Goal: Task Accomplishment & Management: Manage account settings

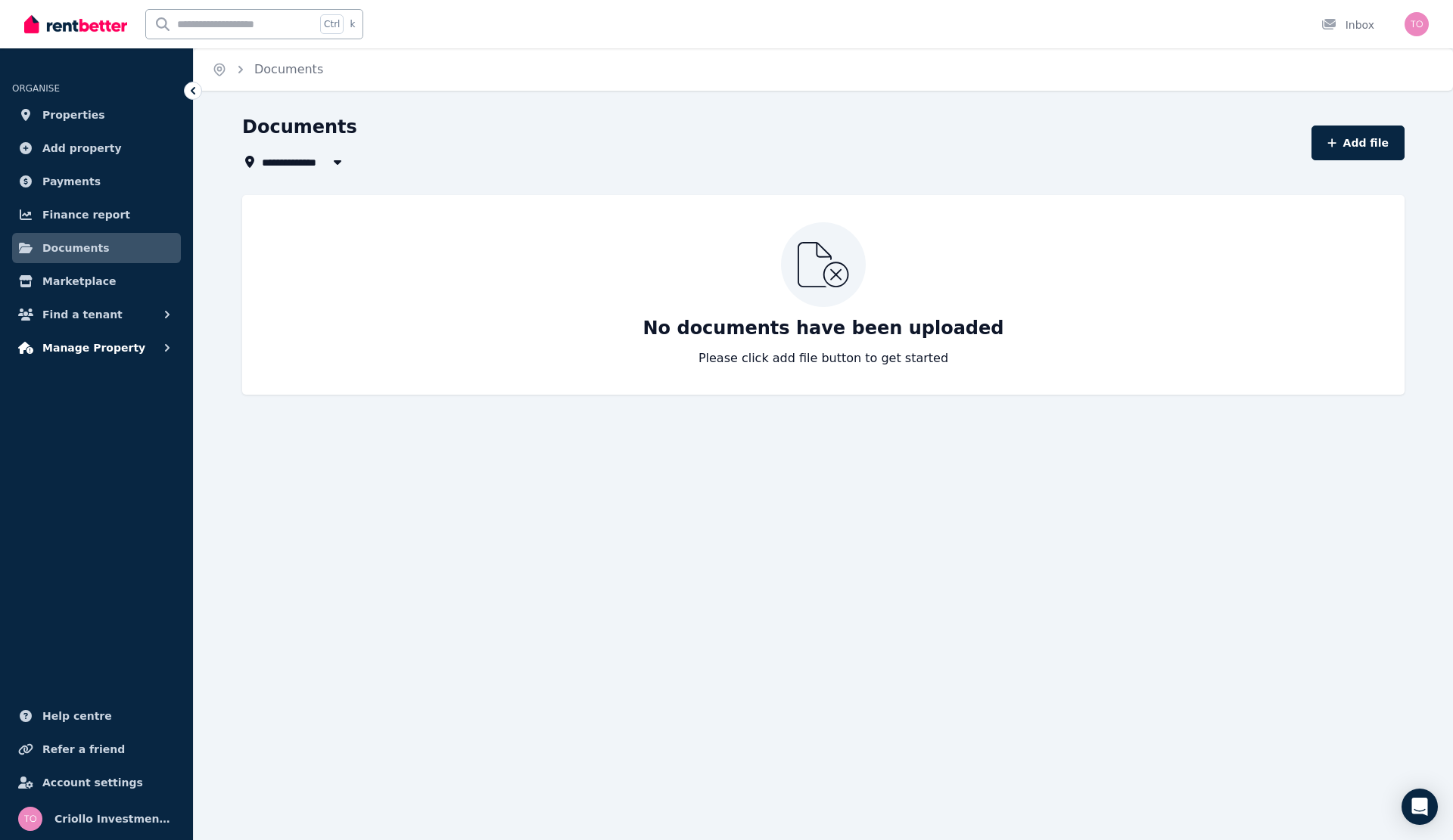
click at [84, 349] on span "Manage Property" at bounding box center [93, 347] width 103 height 19
click at [77, 375] on span "Tenancies" at bounding box center [117, 380] width 102 height 19
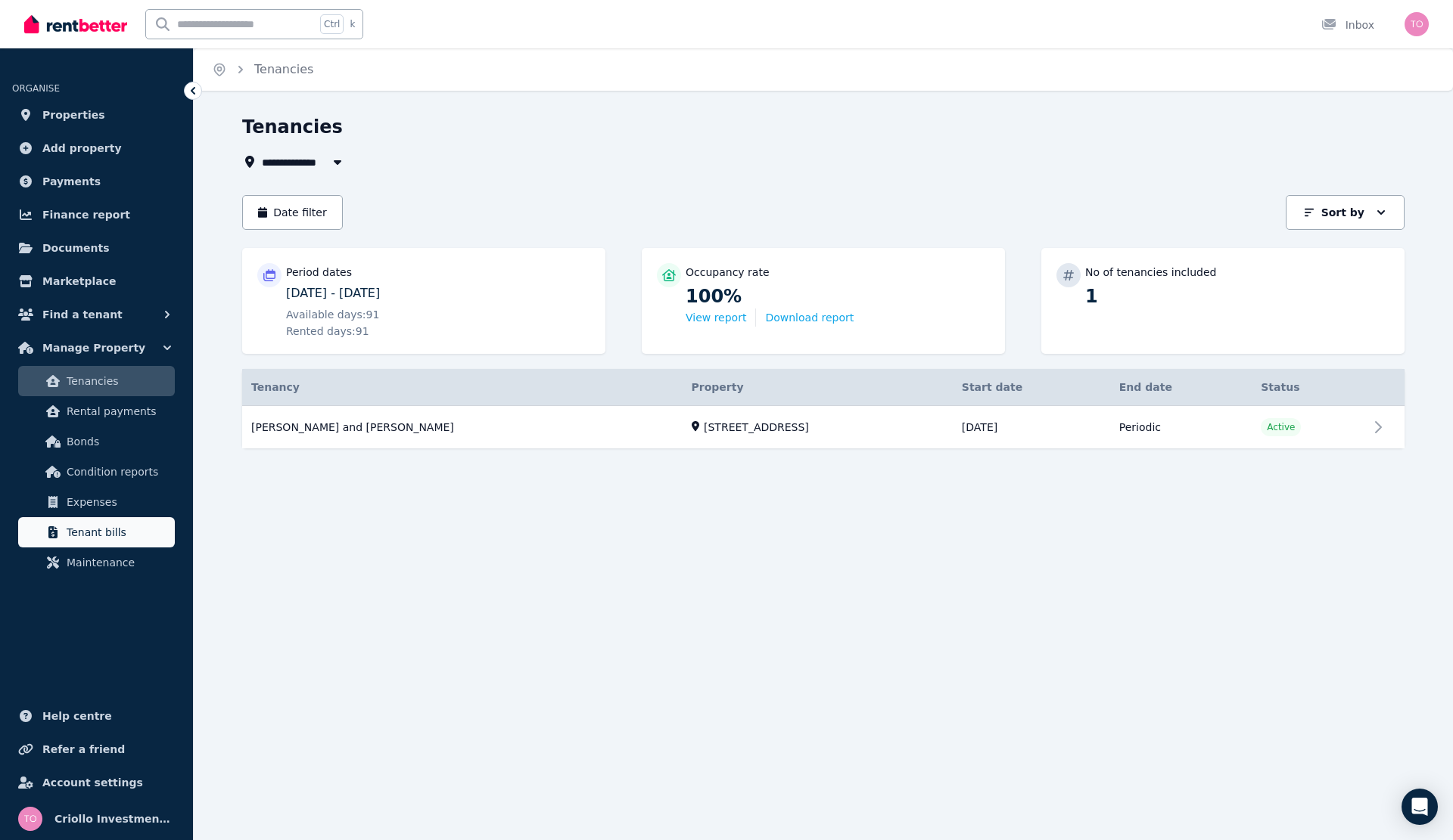
click at [132, 528] on span "Tenant bills" at bounding box center [117, 532] width 102 height 19
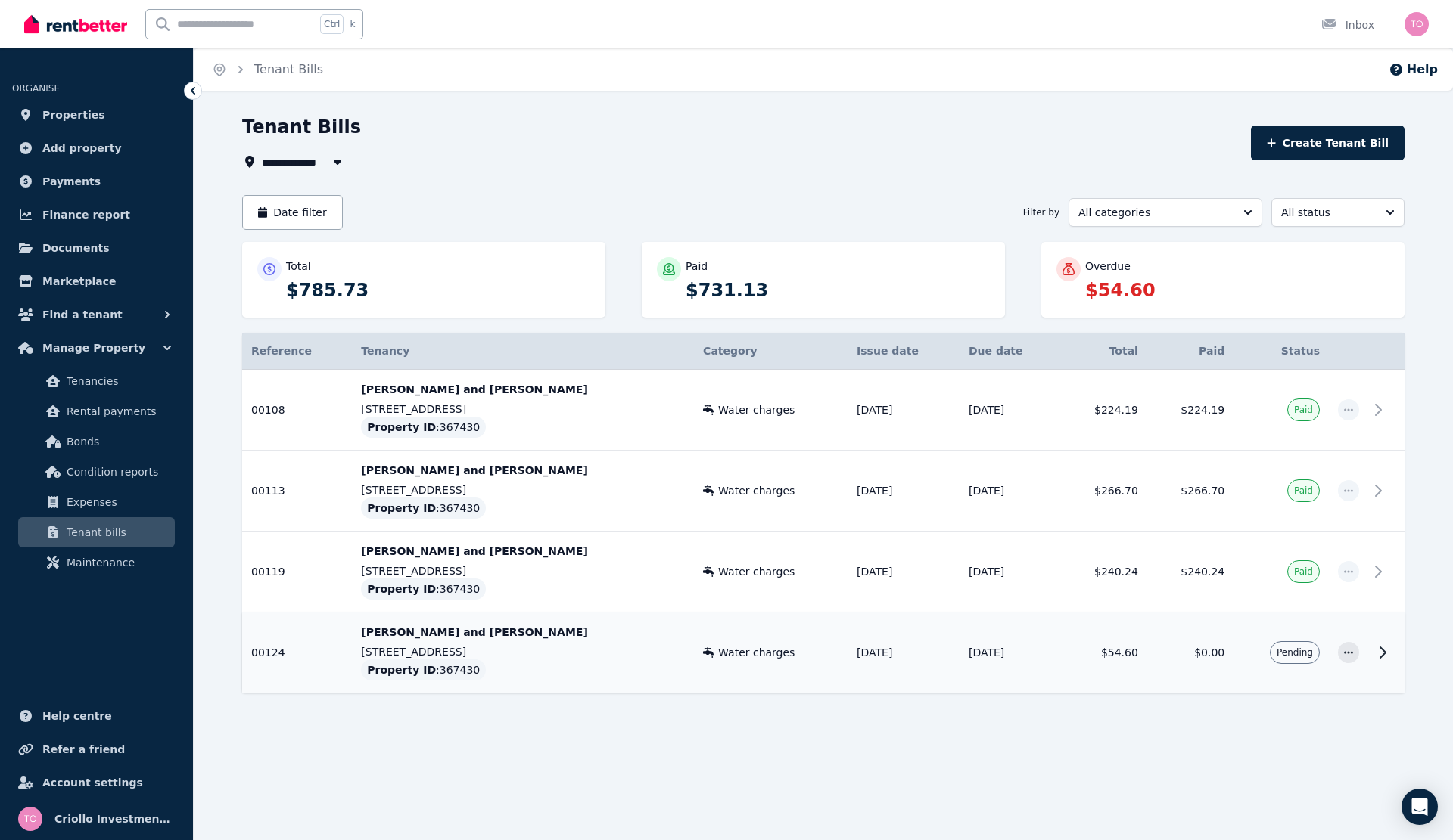
click at [1377, 653] on icon at bounding box center [1383, 652] width 19 height 19
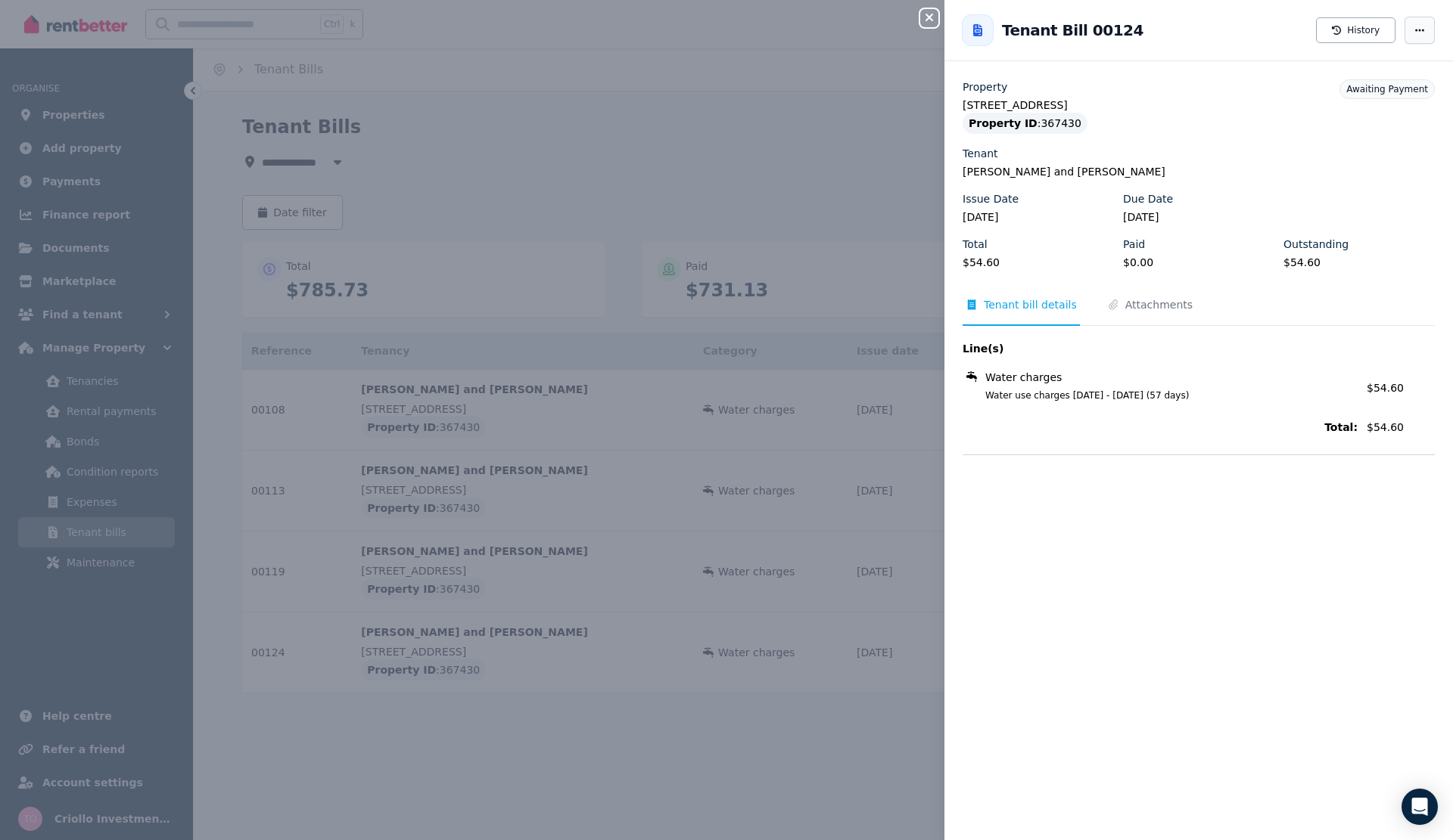
click at [1417, 27] on span "button" at bounding box center [1419, 30] width 30 height 27
click at [1364, 35] on button "History" at bounding box center [1355, 30] width 79 height 25
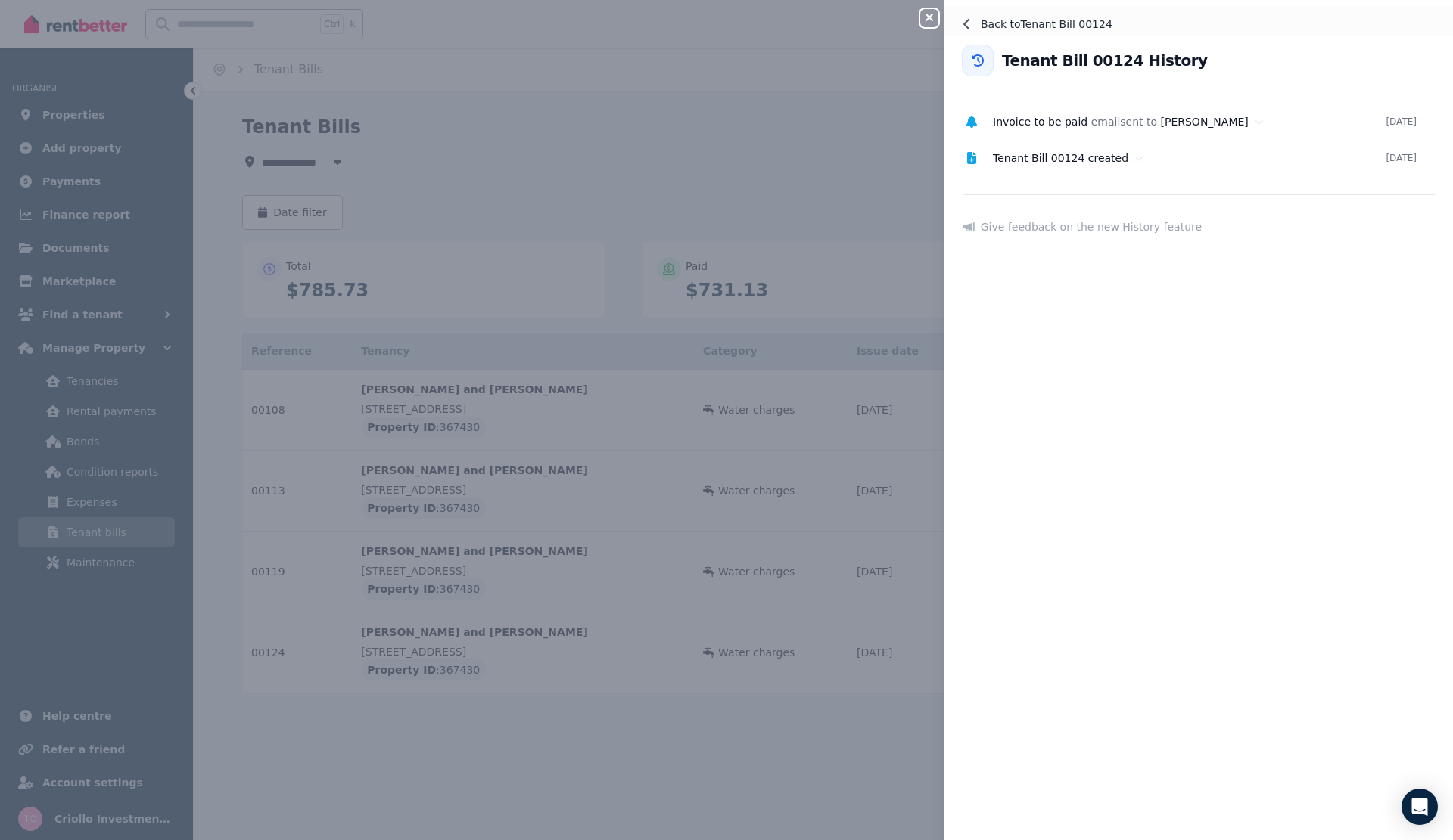
click at [968, 27] on icon at bounding box center [966, 23] width 6 height 11
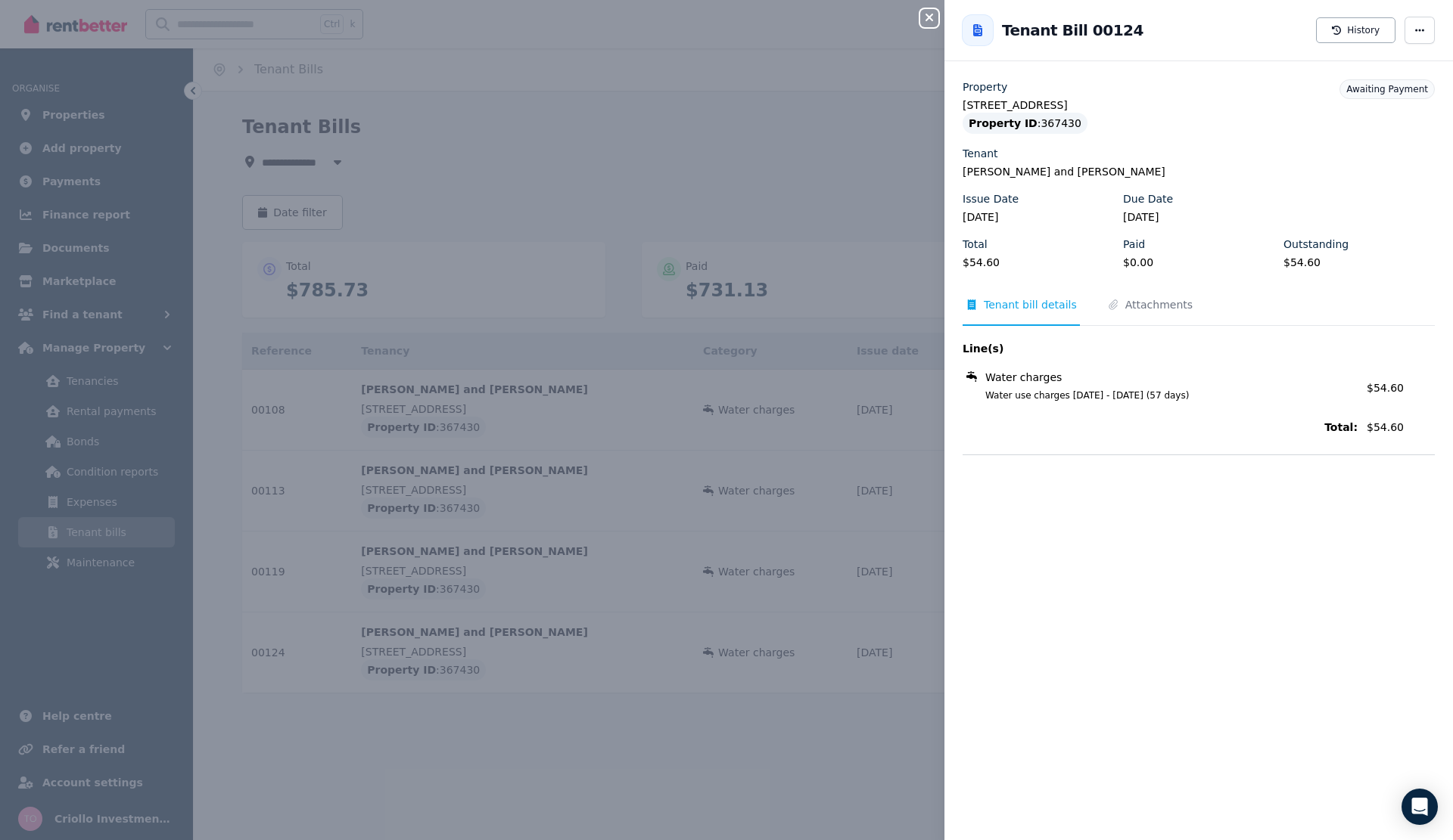
click at [934, 22] on icon "button" at bounding box center [929, 18] width 19 height 12
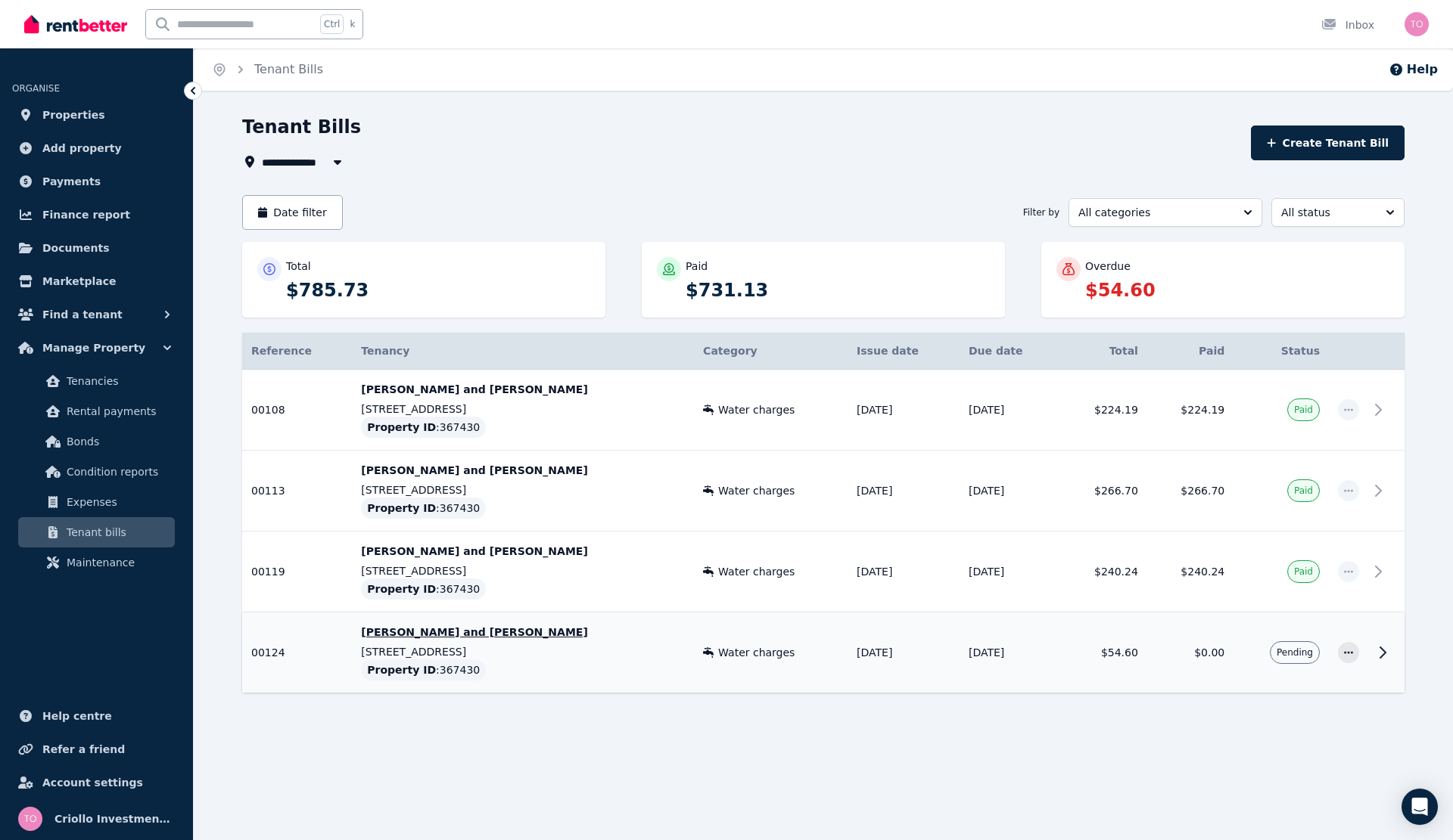
click at [1382, 647] on icon at bounding box center [1383, 652] width 19 height 19
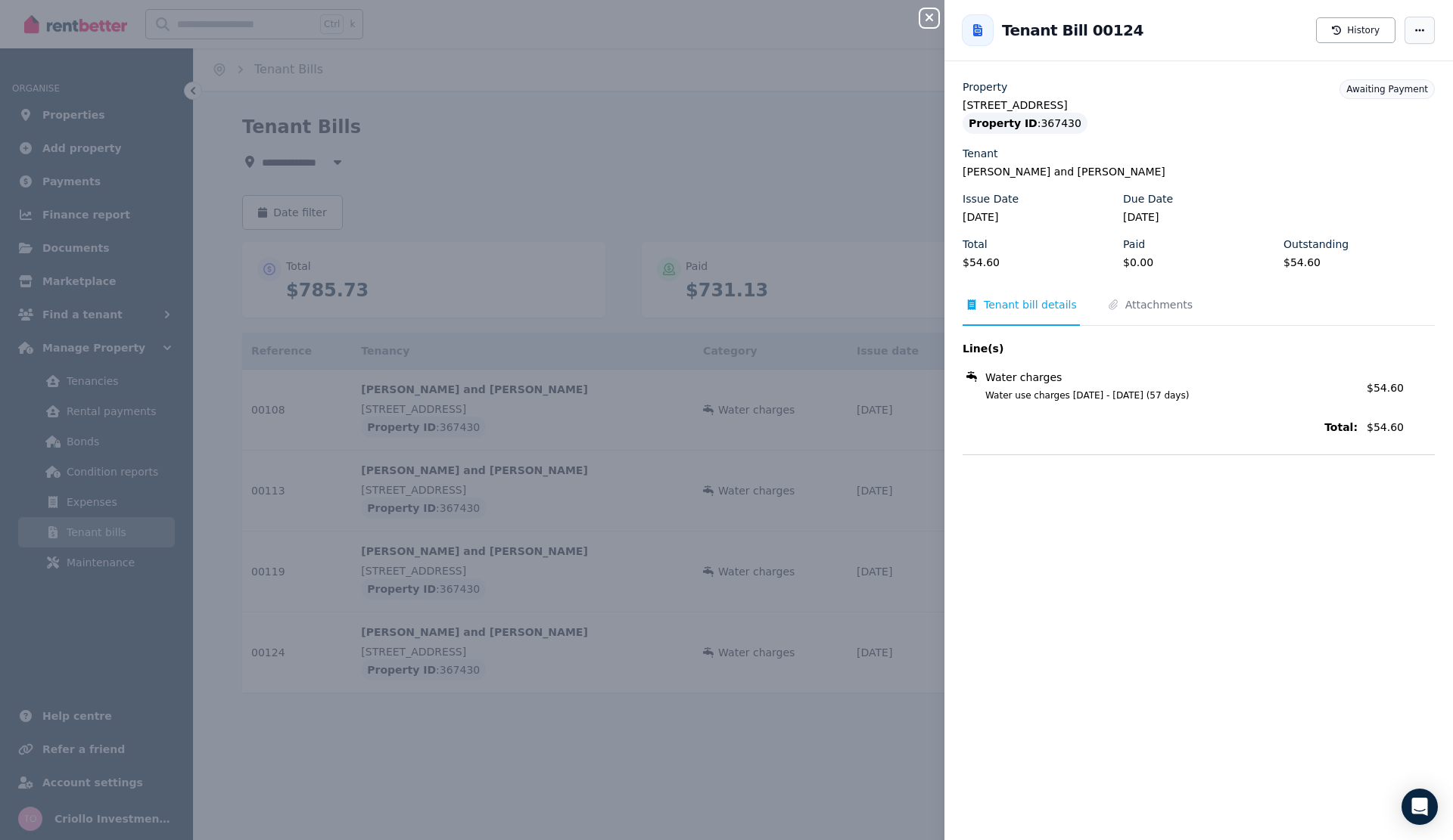
click at [1406, 35] on span "button" at bounding box center [1419, 30] width 30 height 27
click at [1374, 70] on span "Resend tenant bill" at bounding box center [1374, 74] width 97 height 19
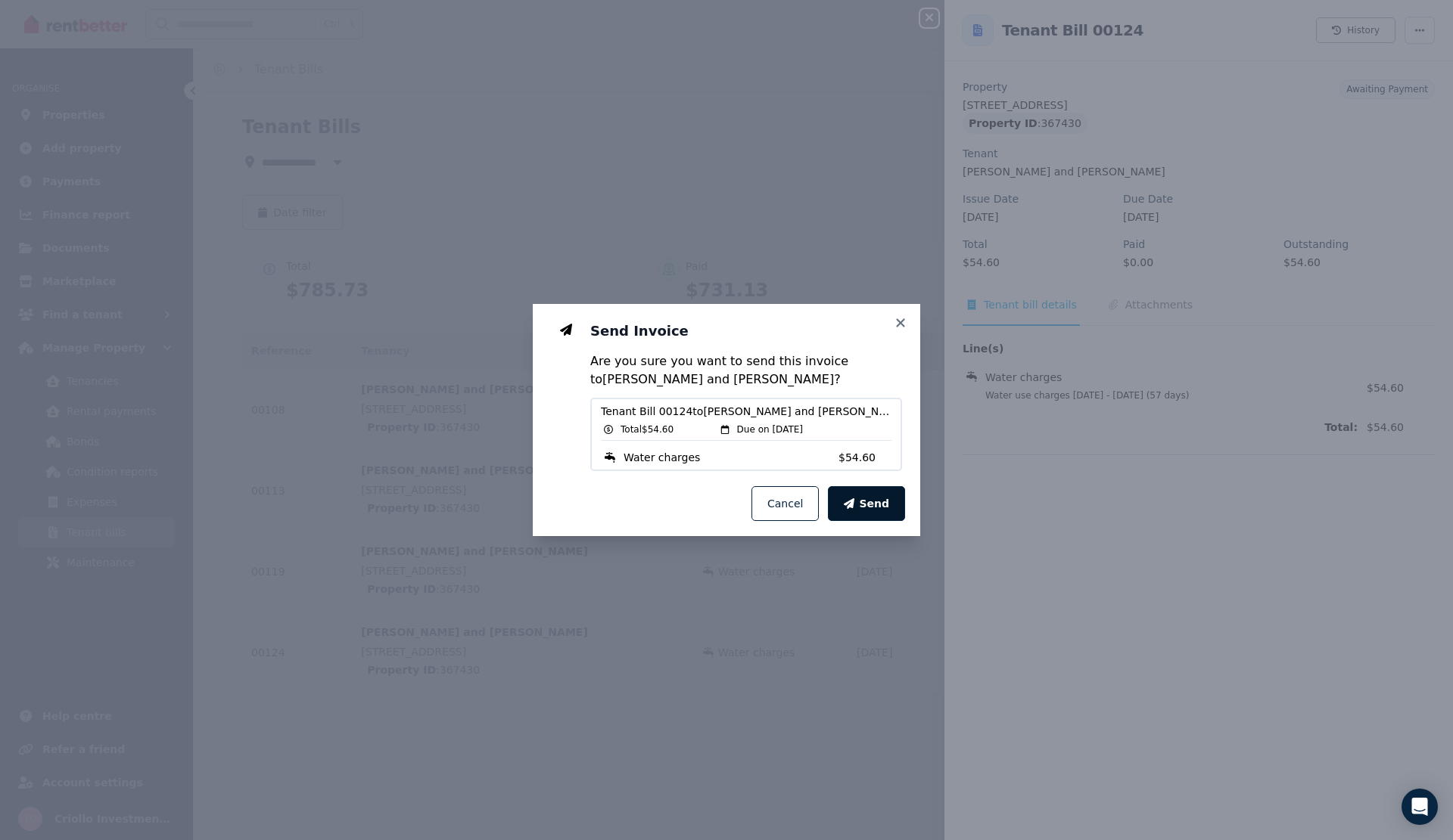
click at [881, 510] on span "Send" at bounding box center [874, 503] width 30 height 15
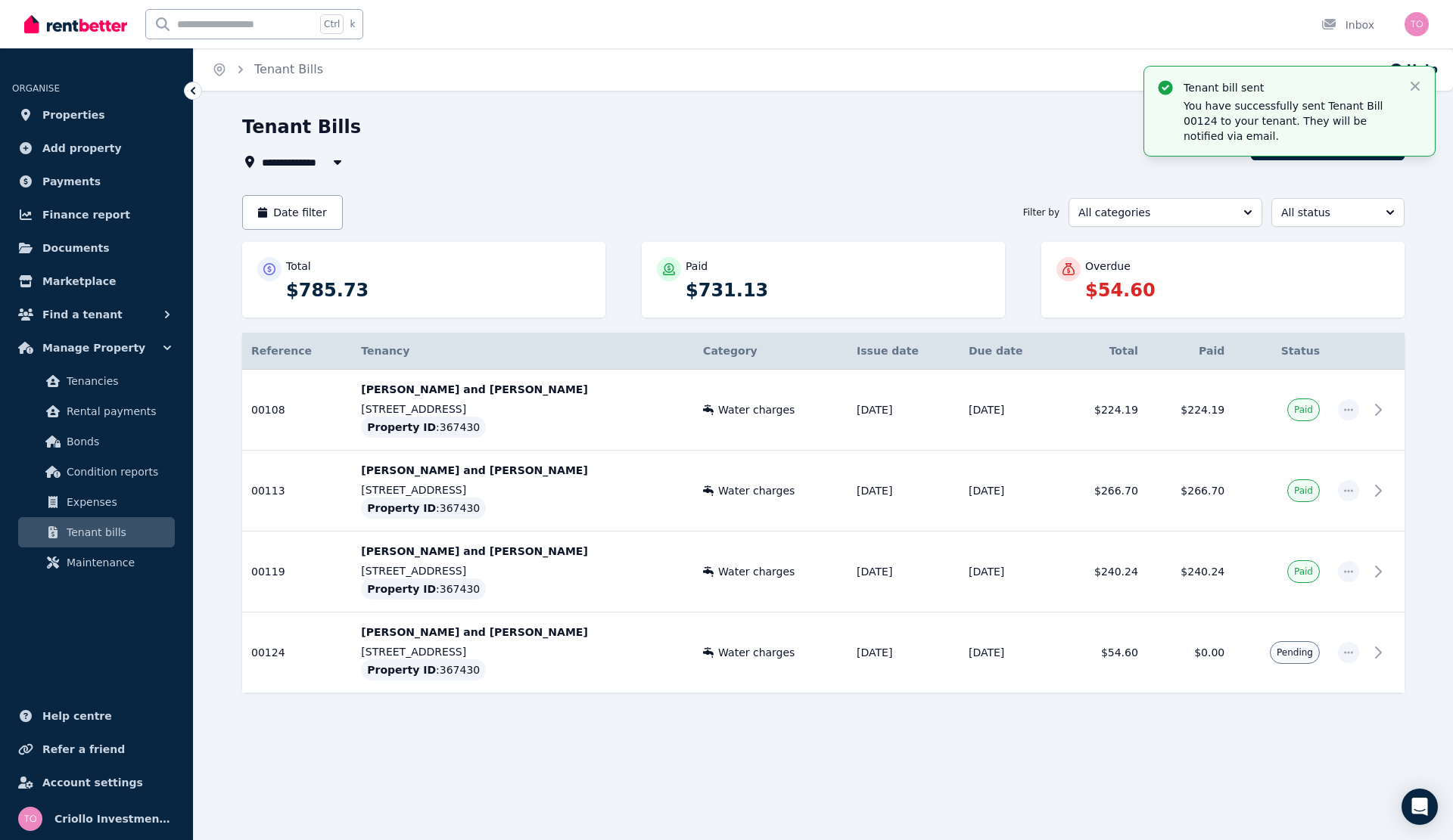
click at [823, 140] on div "Tenant Bills" at bounding box center [742, 129] width 1000 height 28
click at [1419, 88] on icon "button" at bounding box center [1414, 85] width 15 height 15
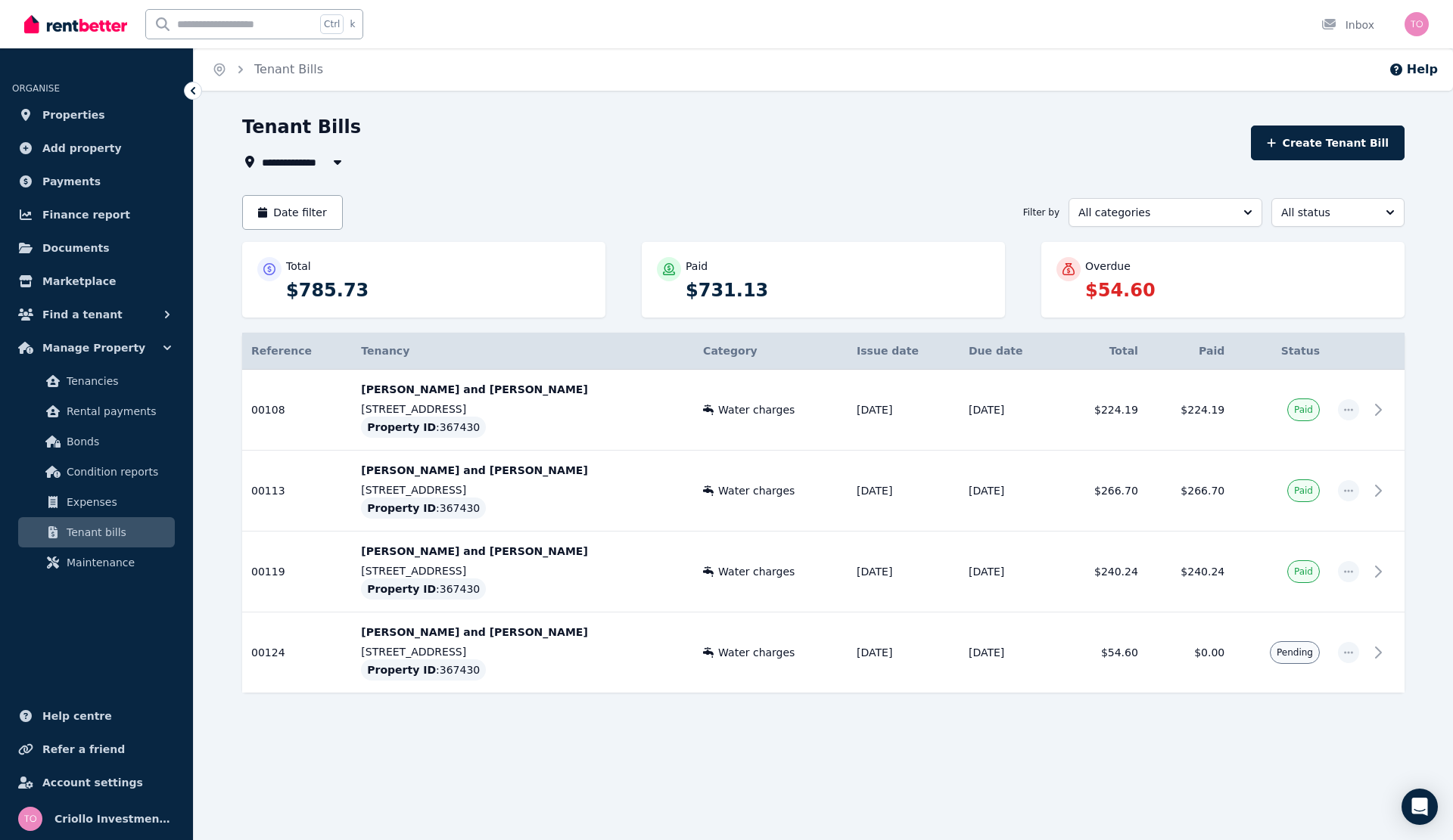
click at [809, 174] on div "**********" at bounding box center [823, 431] width 1162 height 632
click at [90, 107] on span "Properties" at bounding box center [73, 114] width 63 height 19
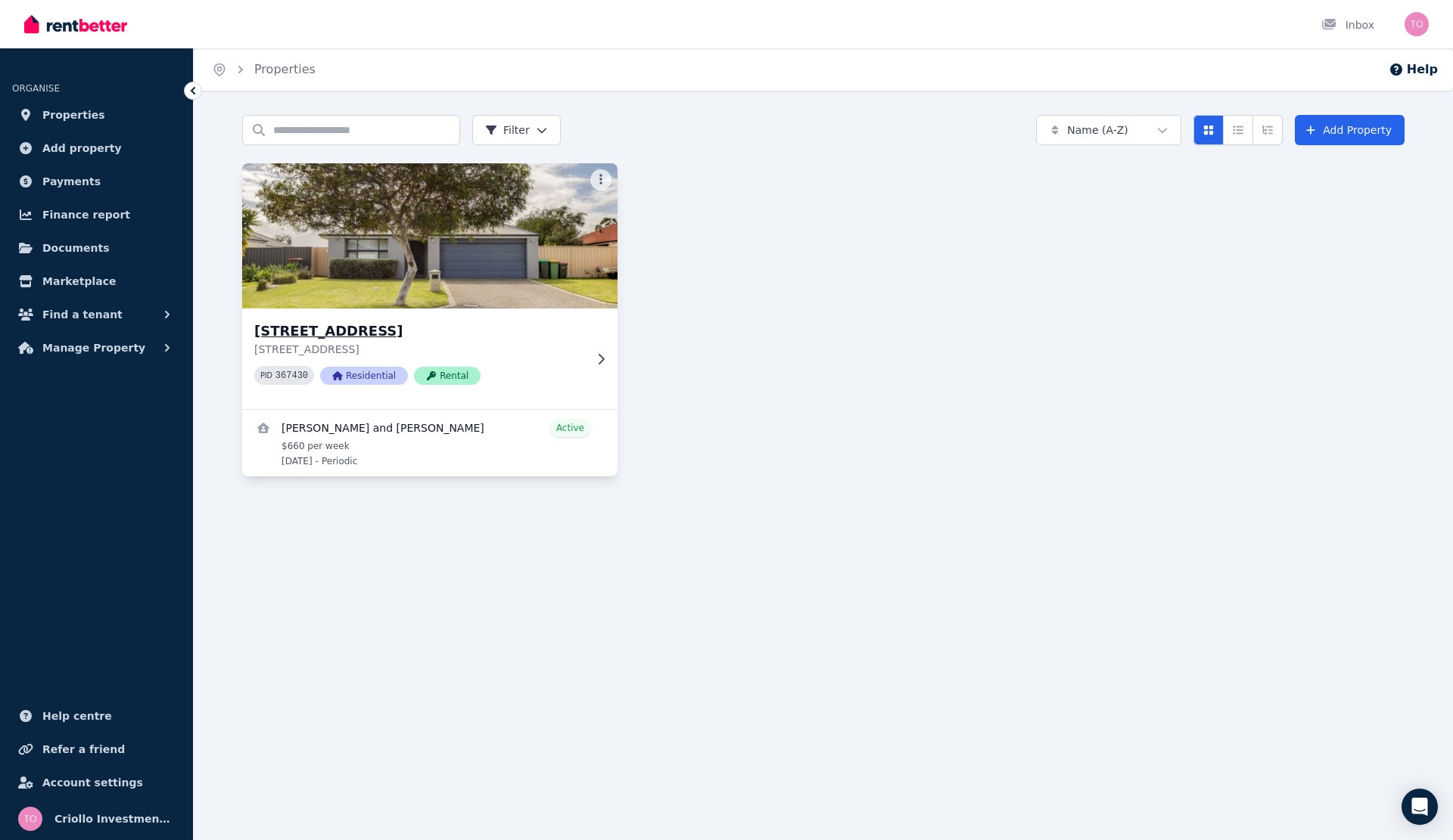
click at [399, 292] on img at bounding box center [430, 236] width 394 height 153
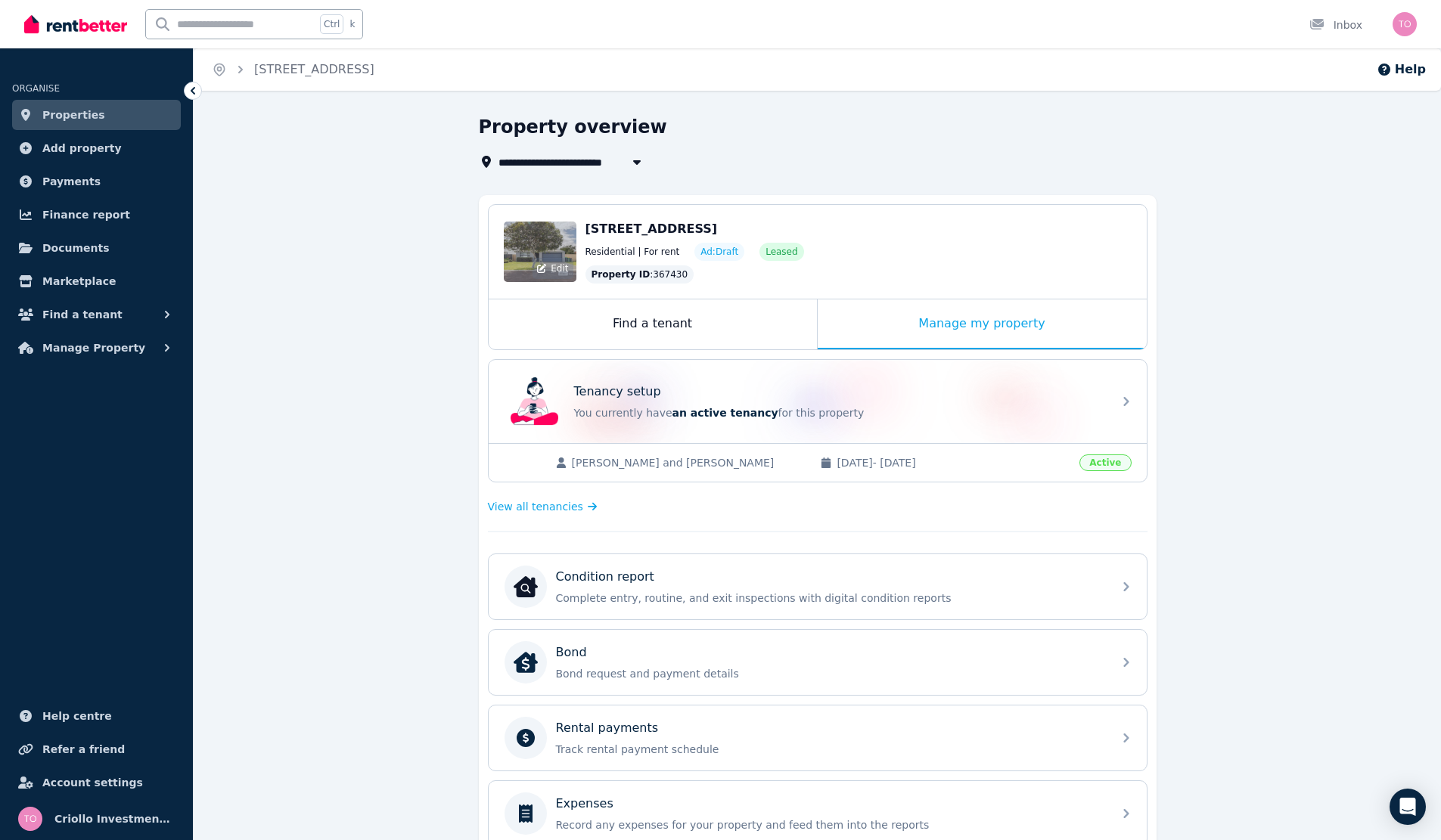
click at [564, 241] on div "Edit" at bounding box center [540, 252] width 72 height 61
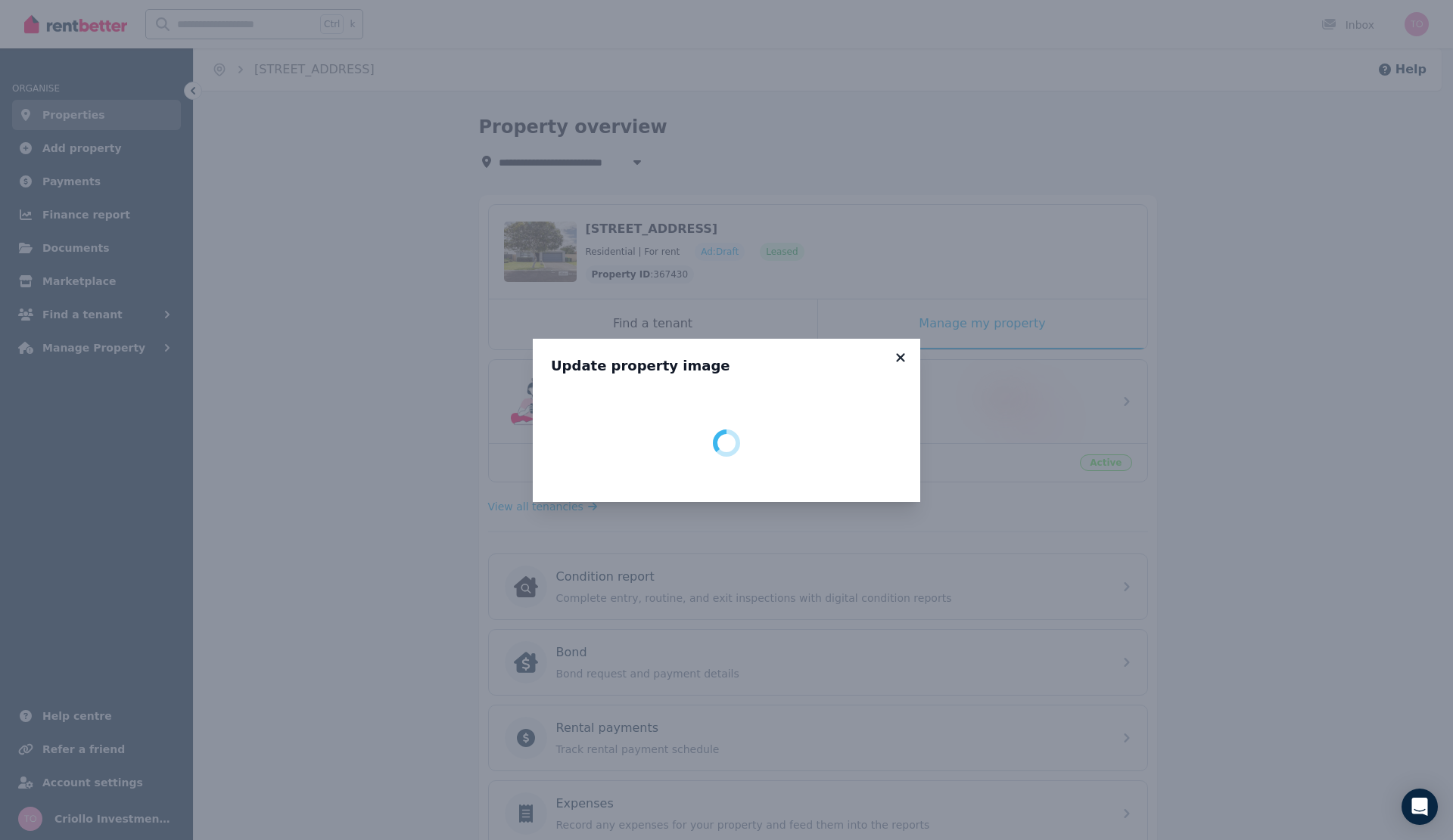
click at [900, 356] on icon at bounding box center [900, 357] width 9 height 9
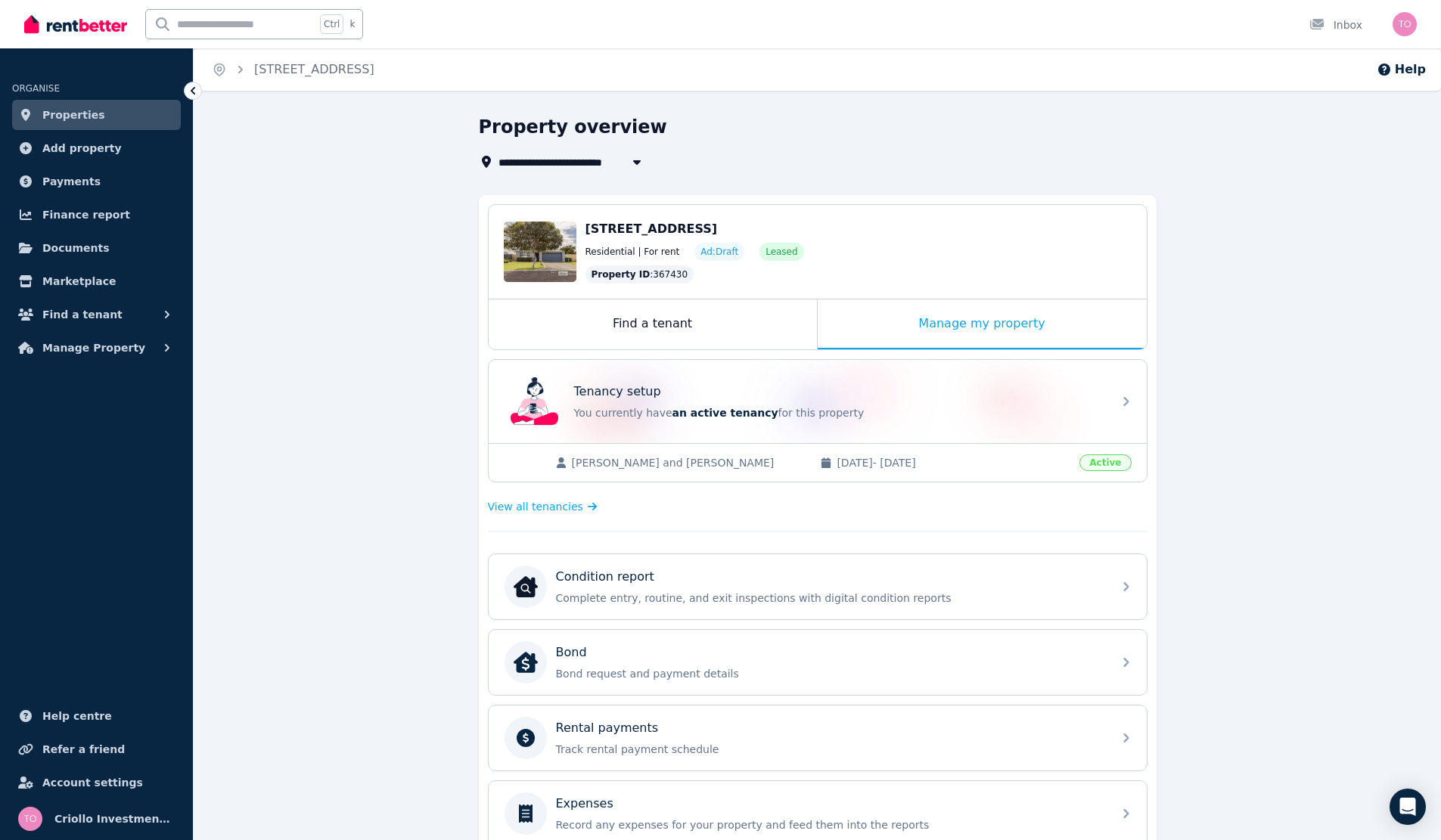
click at [383, 301] on div "**********" at bounding box center [817, 628] width 1247 height 1026
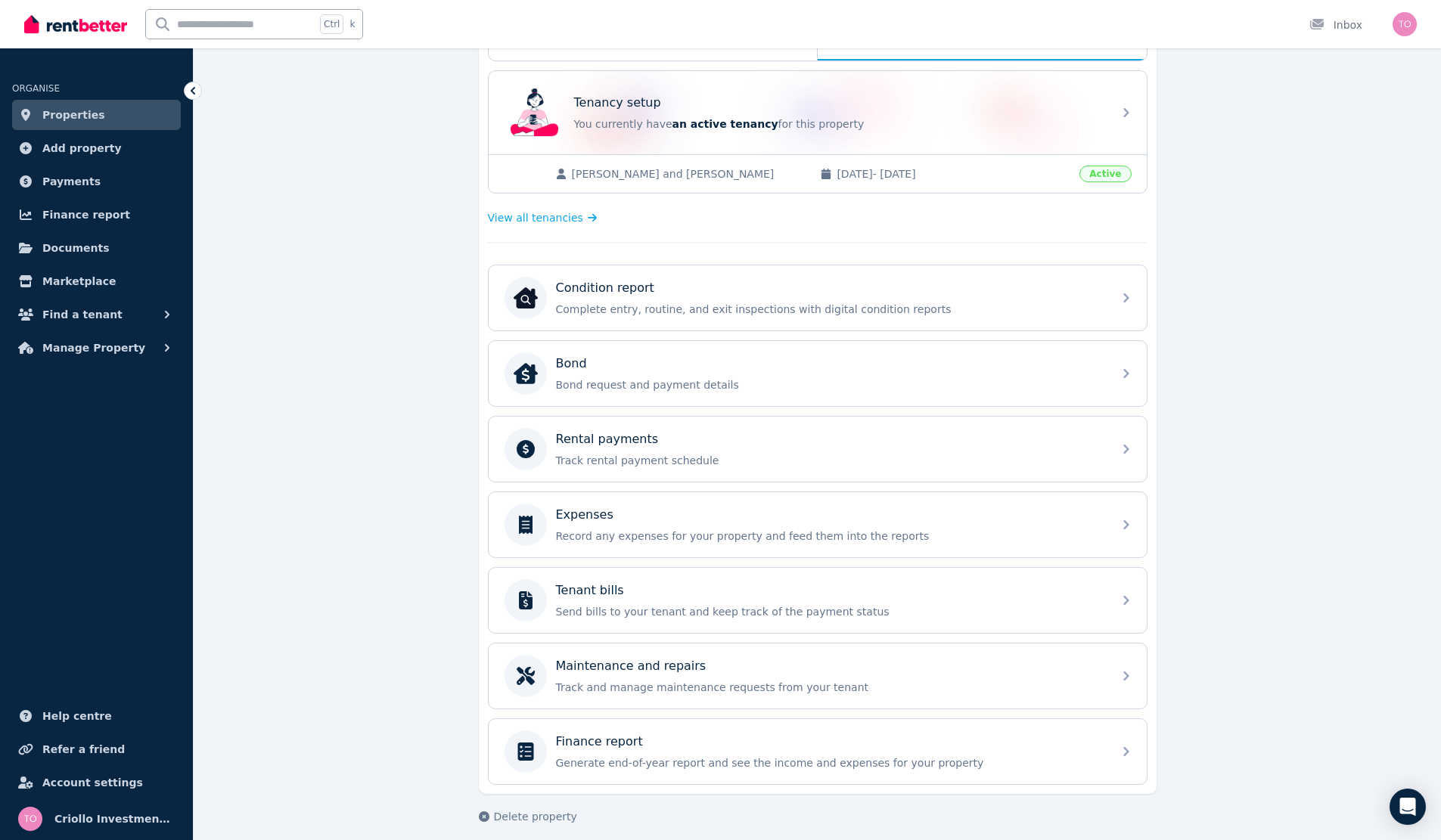
scroll to position [300, 0]
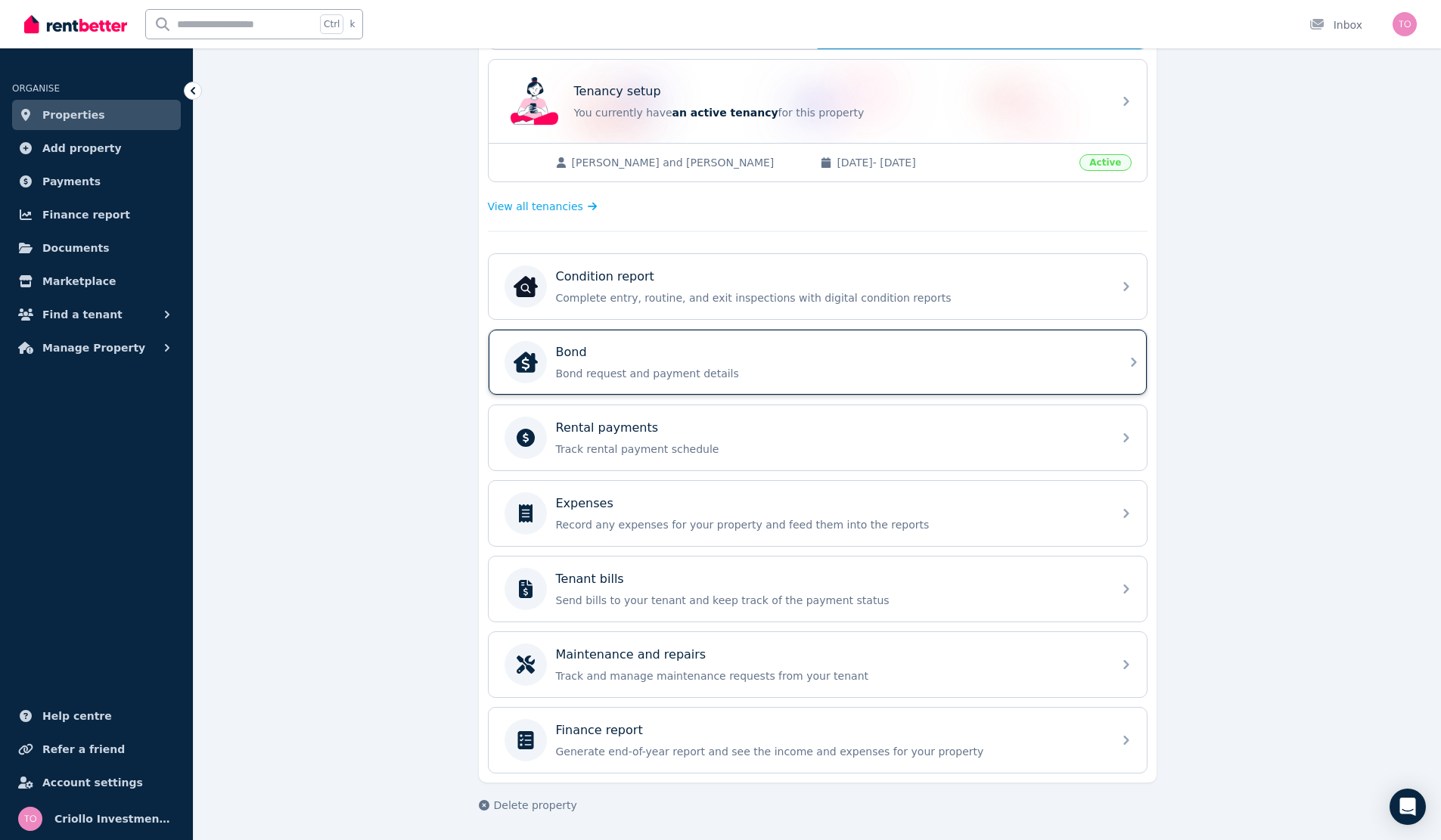
click at [758, 374] on p "Bond request and payment details" at bounding box center [830, 373] width 548 height 15
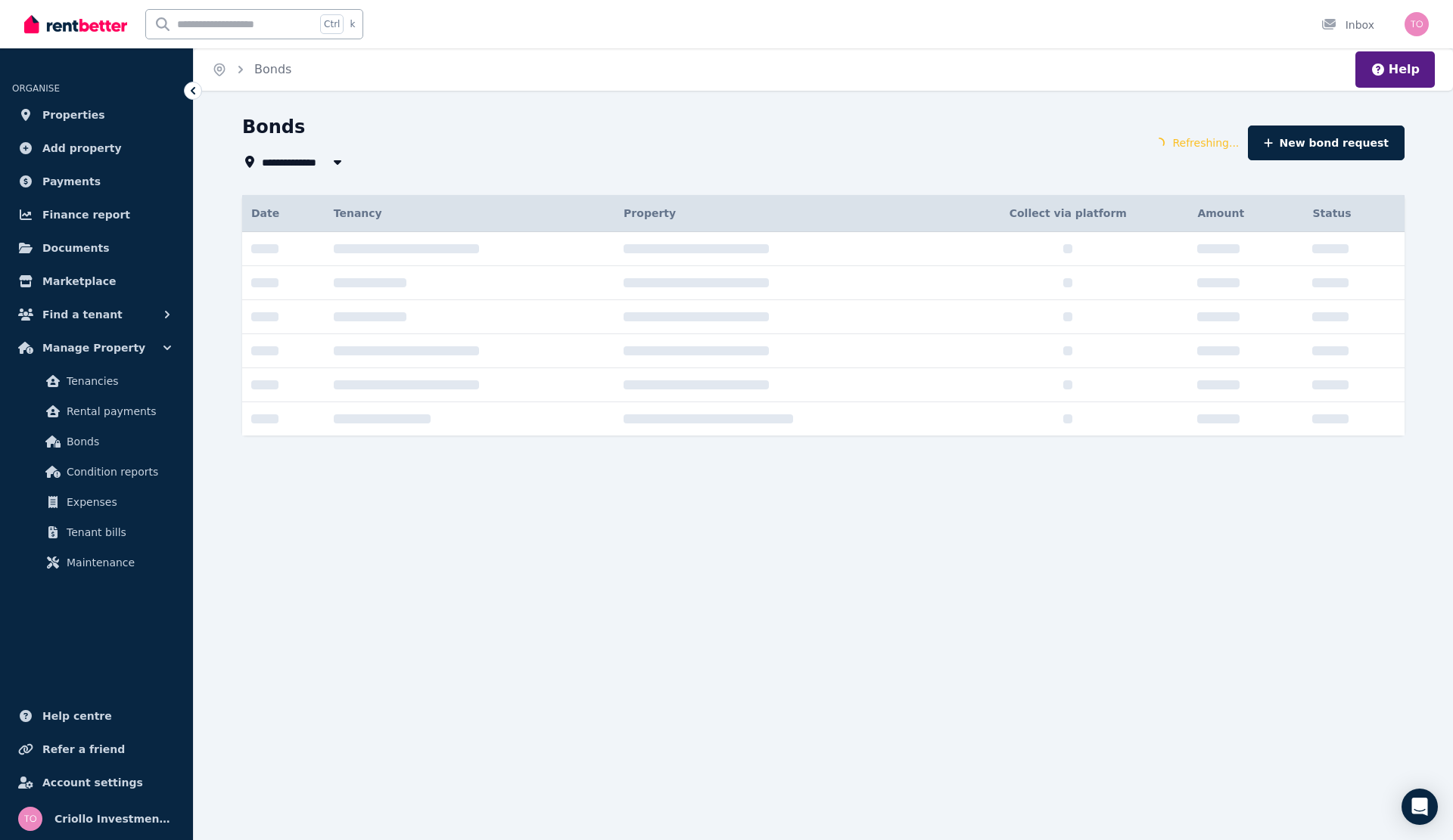
type input "**********"
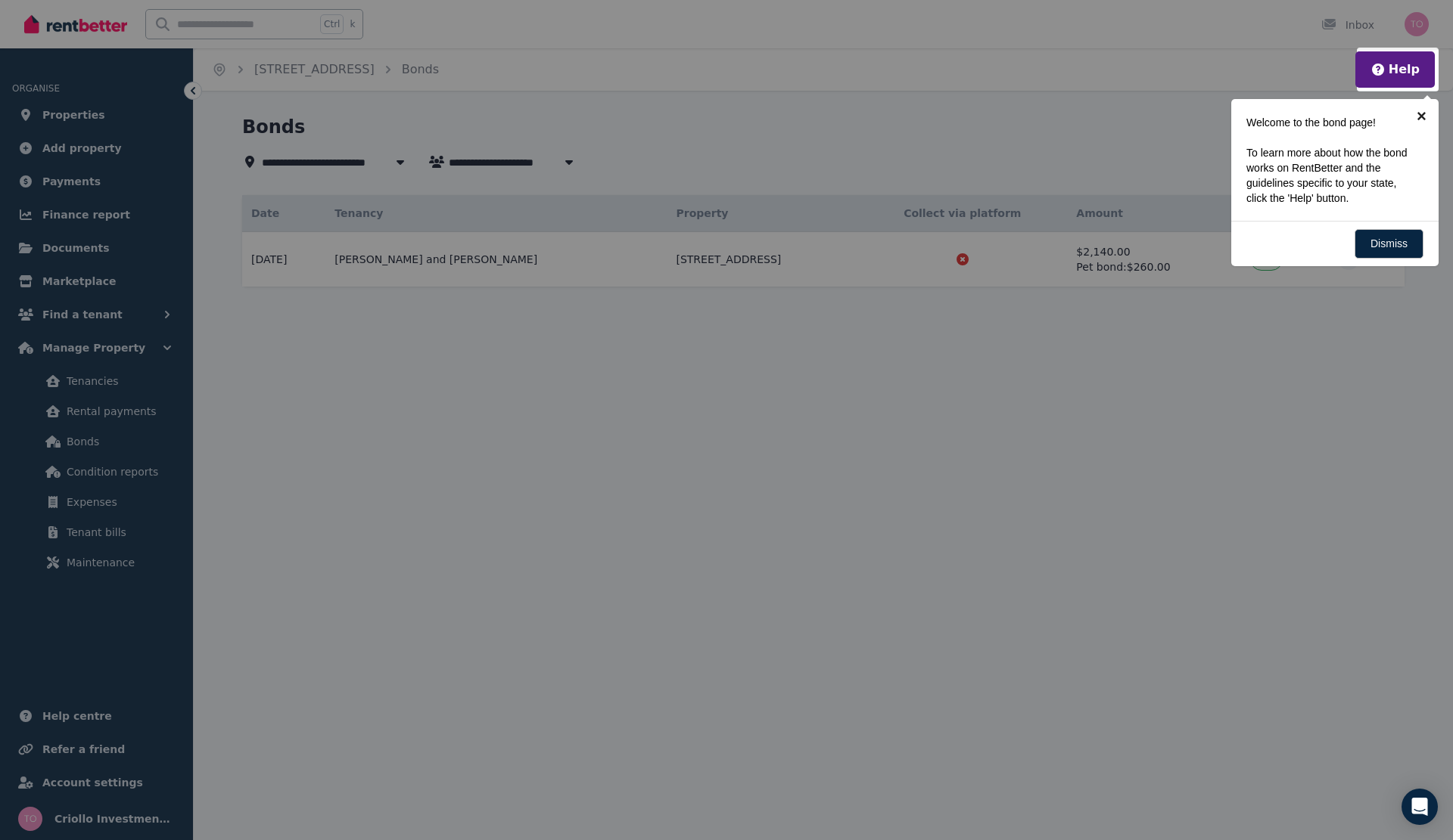
click at [1422, 116] on link "×" at bounding box center [1421, 115] width 34 height 34
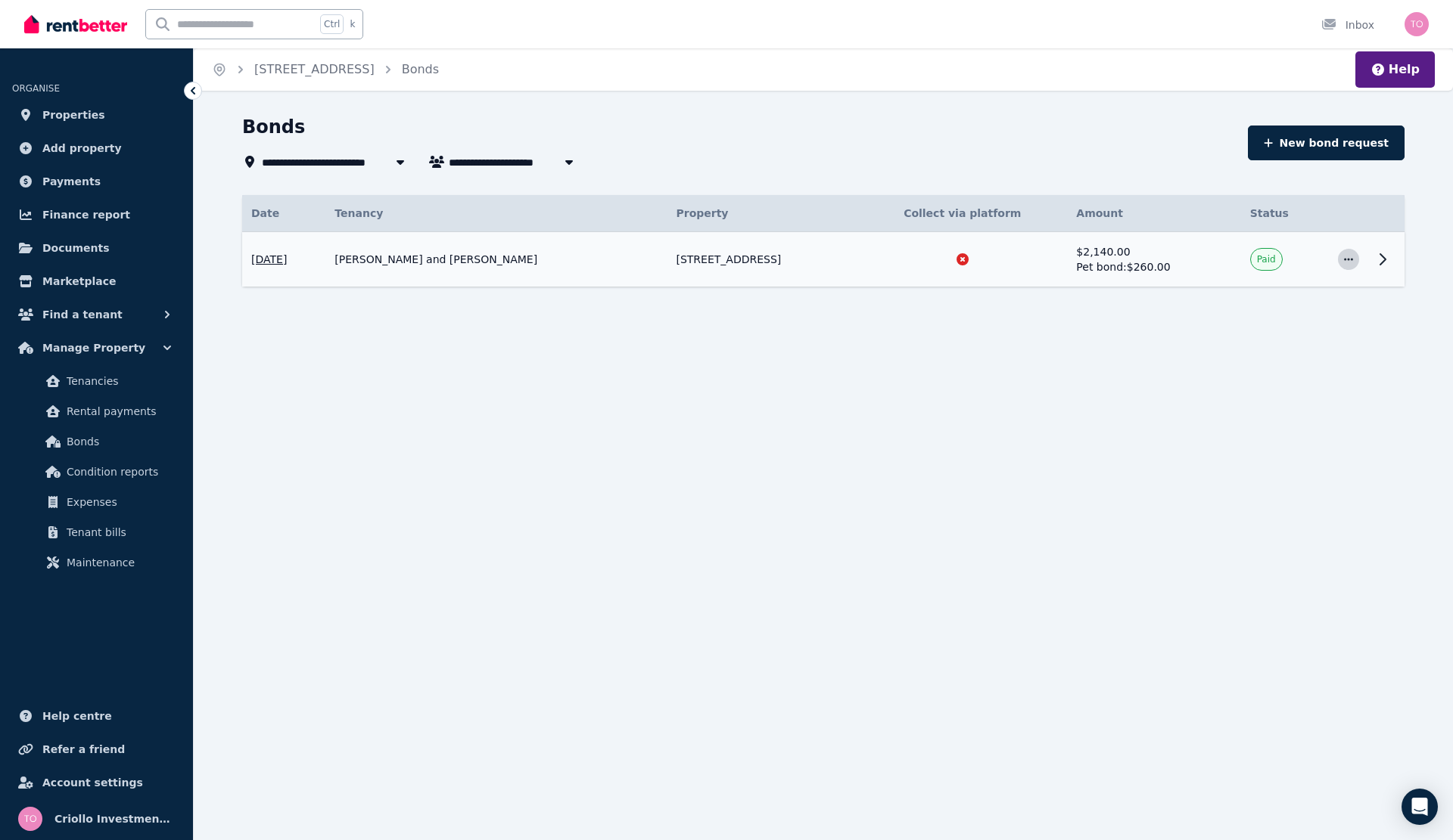
click at [1346, 258] on icon "button" at bounding box center [1348, 259] width 12 height 11
click at [1342, 257] on icon "button" at bounding box center [1348, 259] width 12 height 11
click at [1313, 295] on span "View details" at bounding box center [1298, 300] width 97 height 19
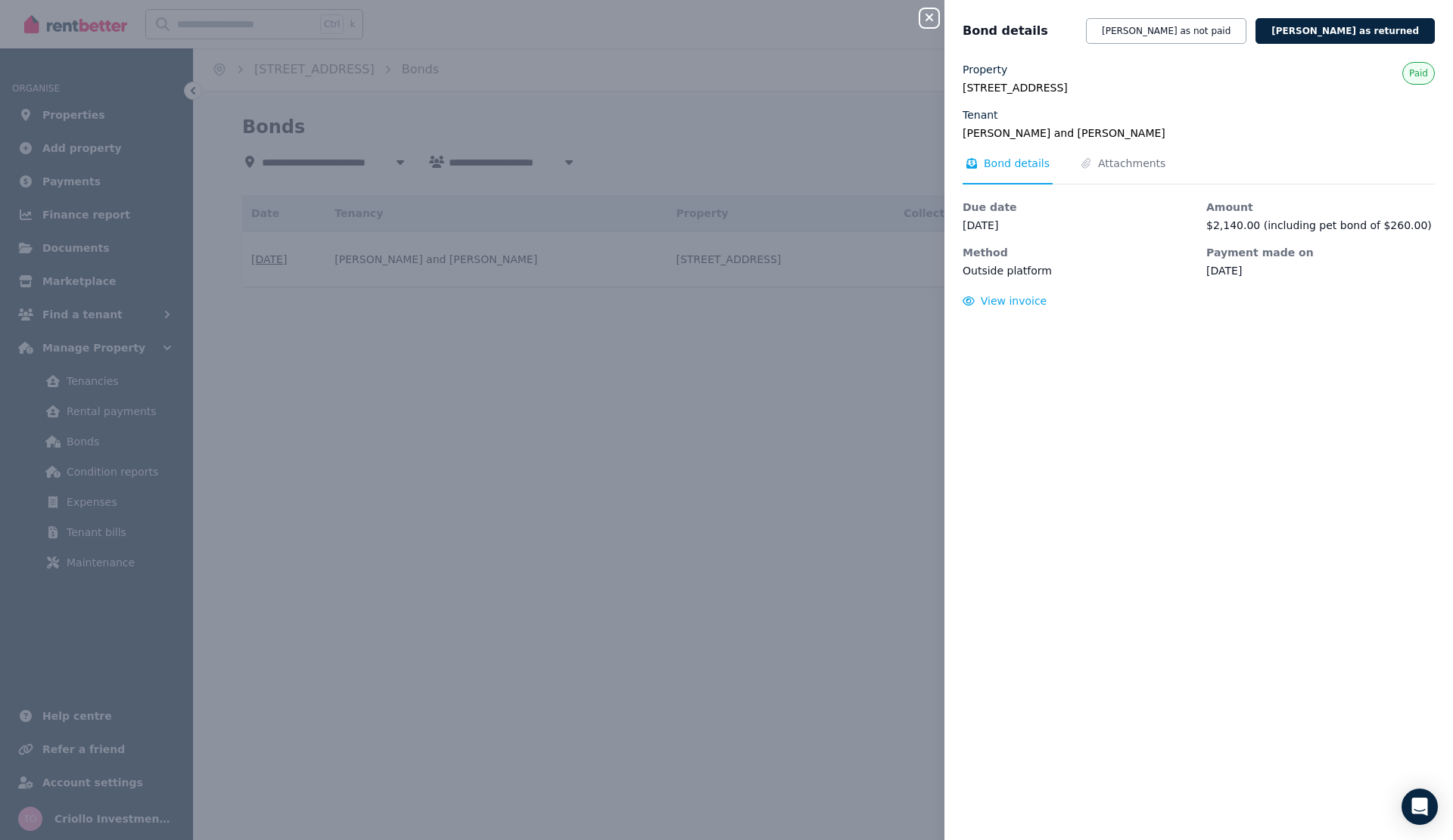
click at [930, 18] on icon "button" at bounding box center [930, 18] width 8 height 8
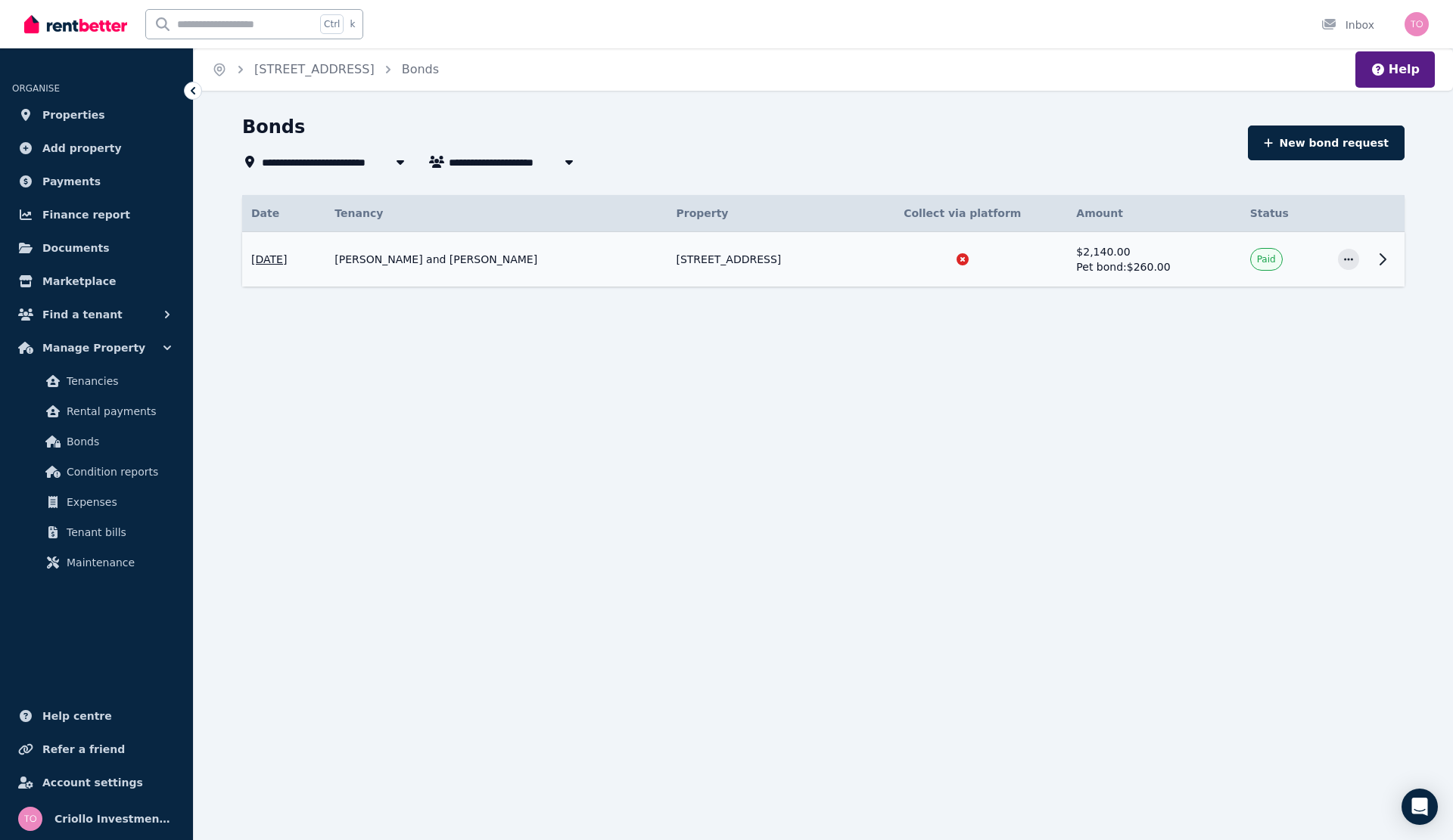
click at [1120, 433] on div "**********" at bounding box center [726, 420] width 1453 height 840
click at [59, 112] on span "Properties" at bounding box center [73, 114] width 63 height 19
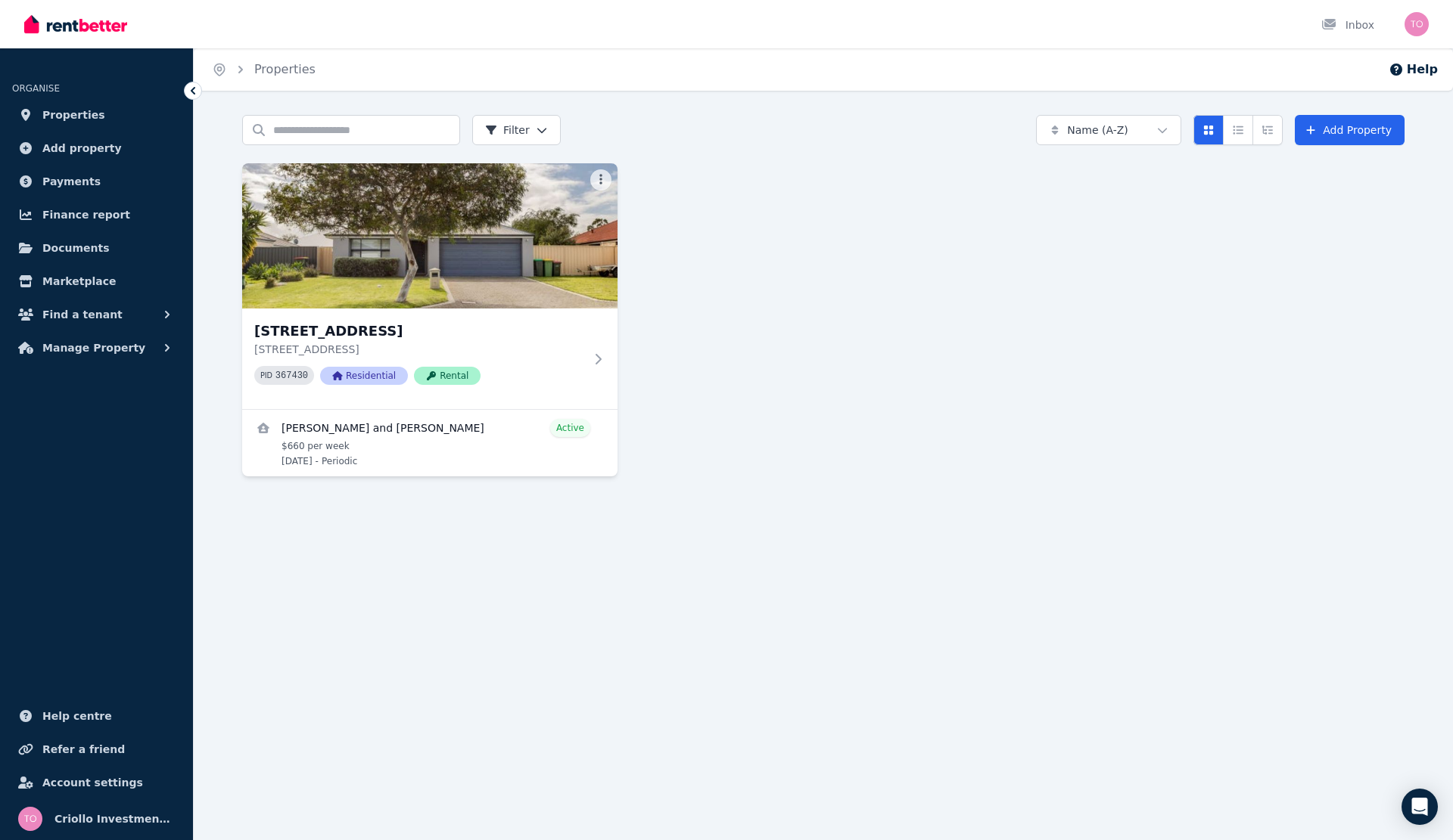
click at [817, 287] on div "[STREET_ADDRESS] PID 367430 Residential Rental Jasper and [PERSON_NAME] Active …" at bounding box center [823, 320] width 1162 height 313
